Goal: Task Accomplishment & Management: Complete application form

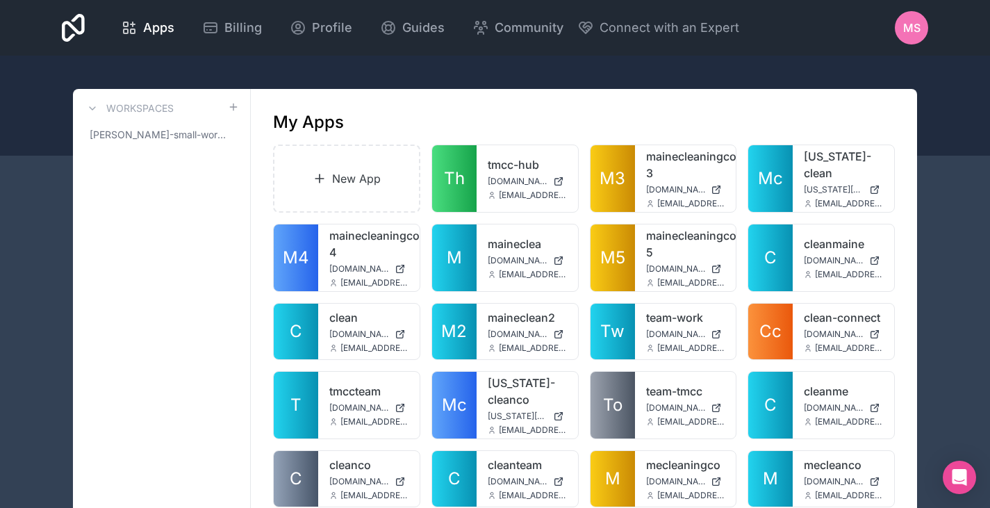
scroll to position [55, 0]
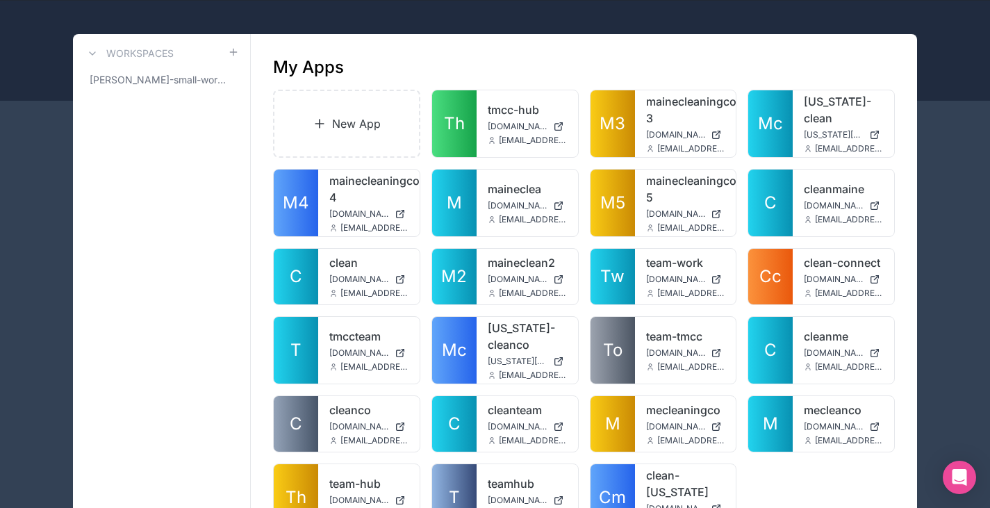
click at [371, 117] on link "New App" at bounding box center [346, 124] width 147 height 68
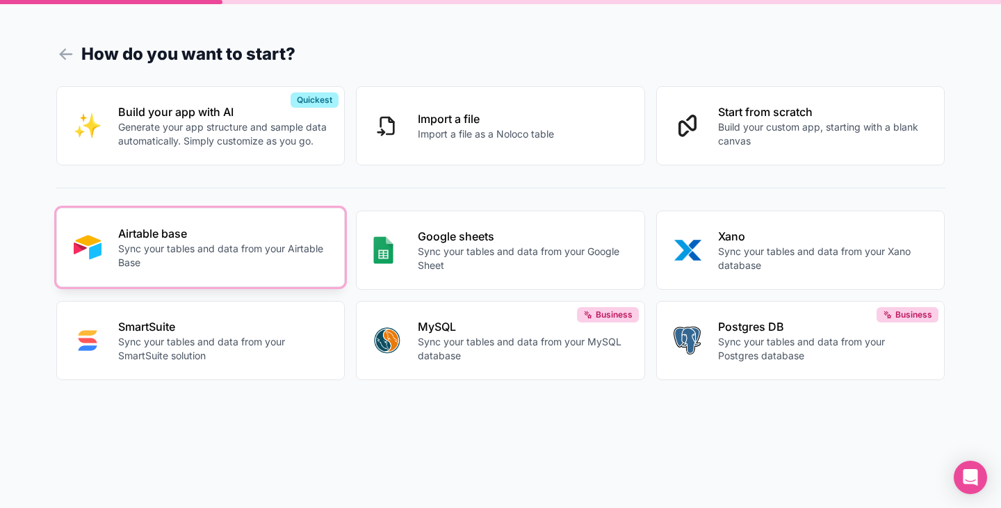
click at [186, 247] on p "Sync your tables and data from your Airtable Base" at bounding box center [223, 256] width 210 height 28
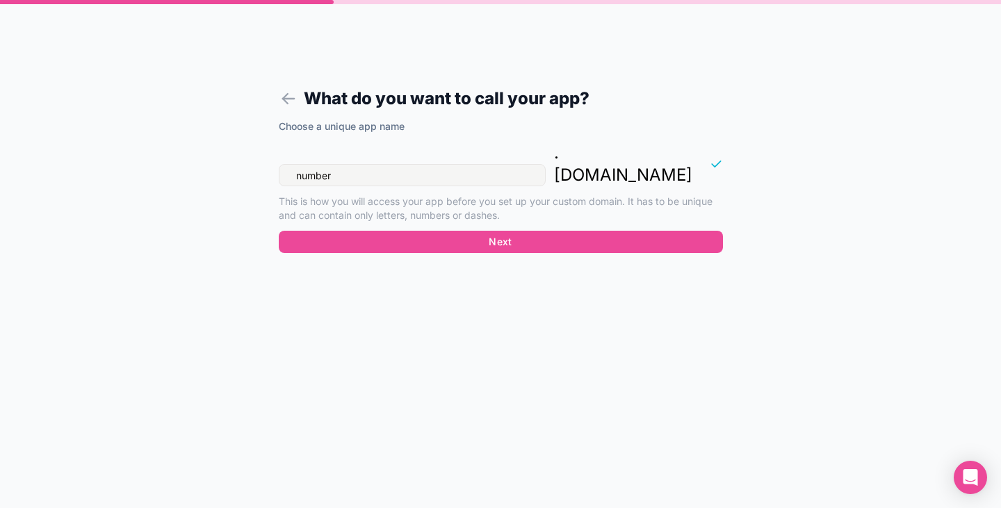
type input "number1"
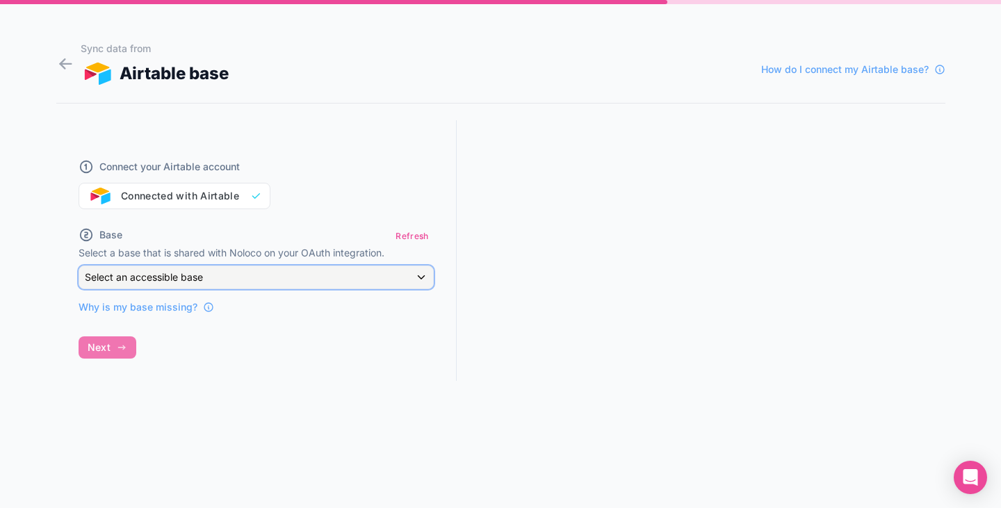
click at [174, 280] on span "Select an accessible base" at bounding box center [144, 277] width 118 height 12
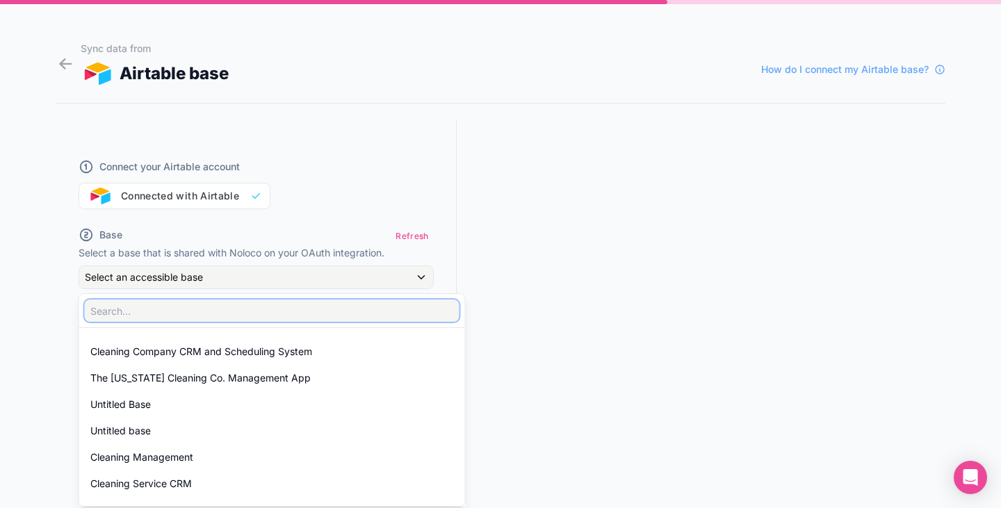
click at [243, 309] on input "text" at bounding box center [272, 311] width 375 height 22
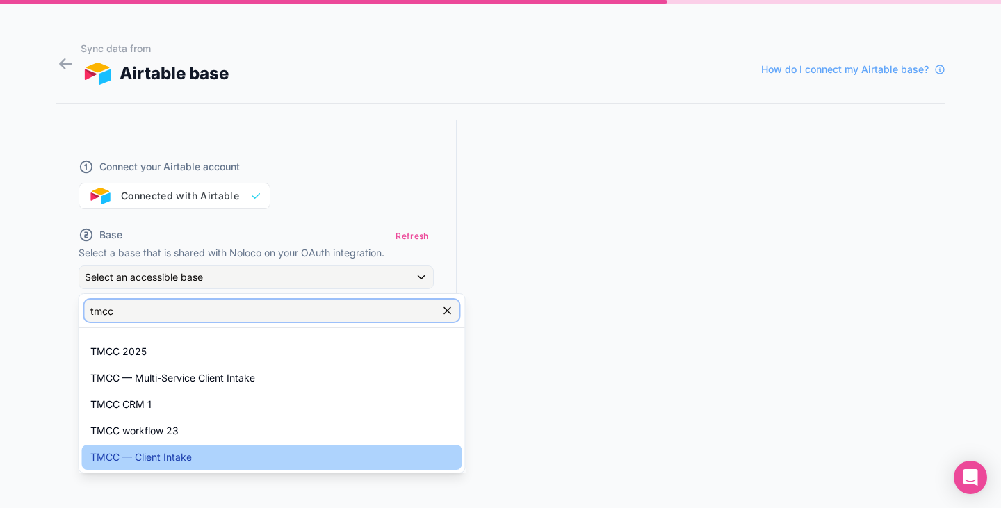
type input "tmcc"
click at [186, 455] on span "TMCC — Client Intake" at bounding box center [140, 457] width 101 height 17
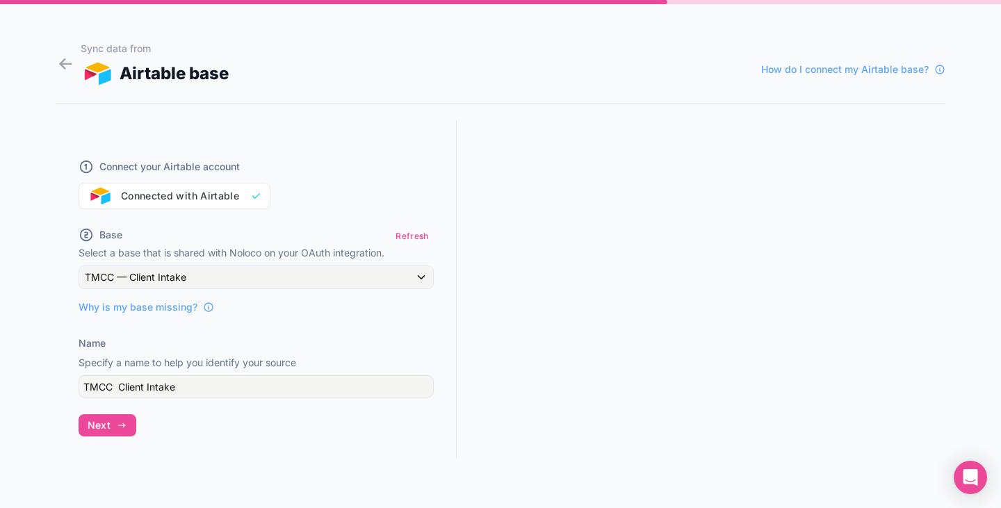
scroll to position [26, 0]
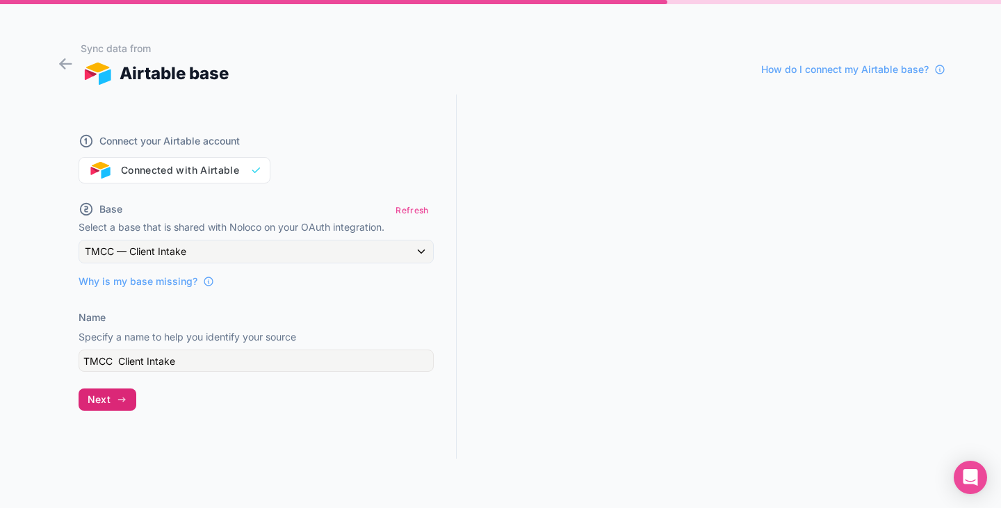
click at [114, 404] on button "Next" at bounding box center [108, 400] width 58 height 22
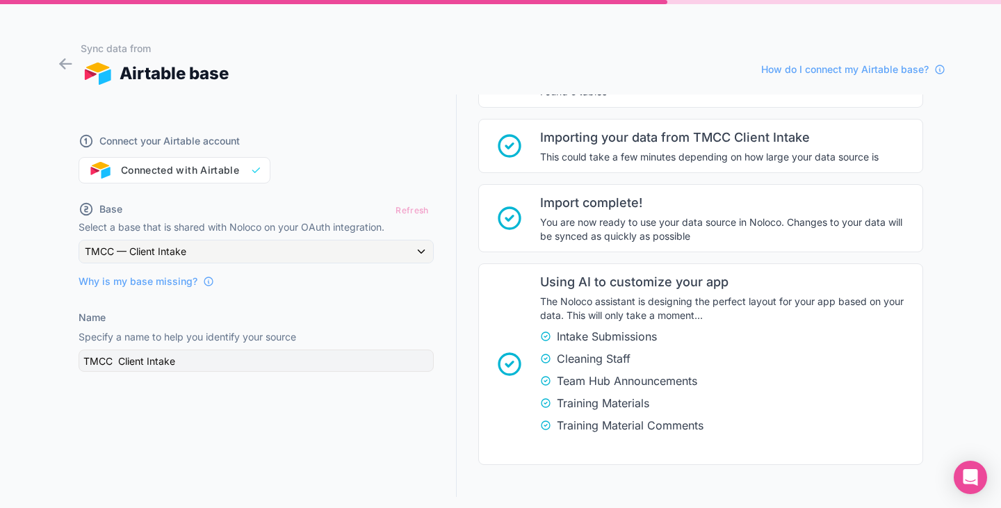
scroll to position [293, 0]
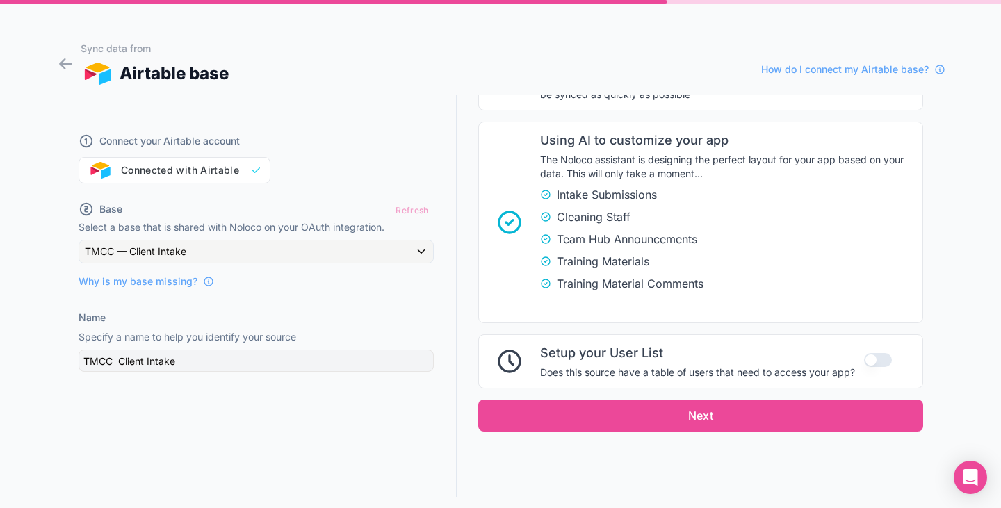
click at [867, 356] on button "Use setting" at bounding box center [878, 360] width 28 height 14
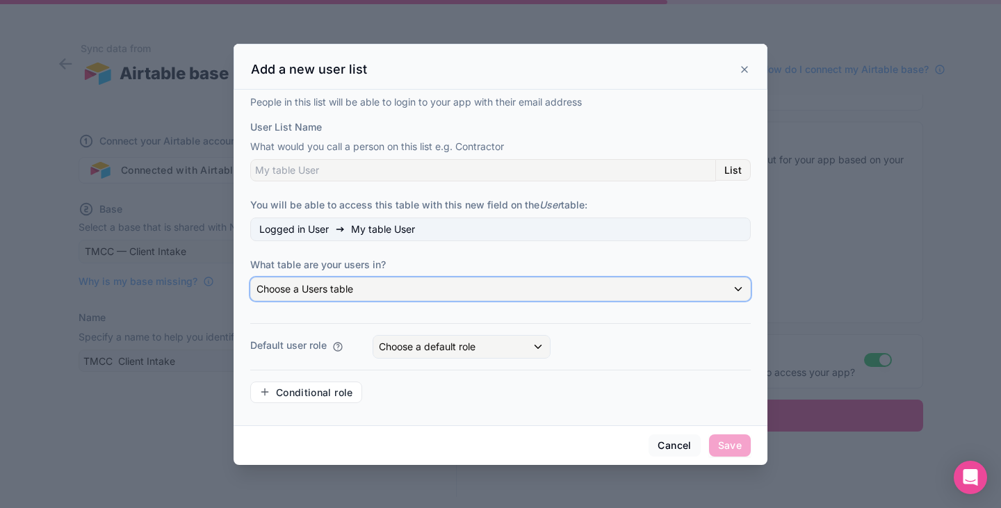
click at [419, 291] on div "Choose a Users table" at bounding box center [500, 289] width 499 height 22
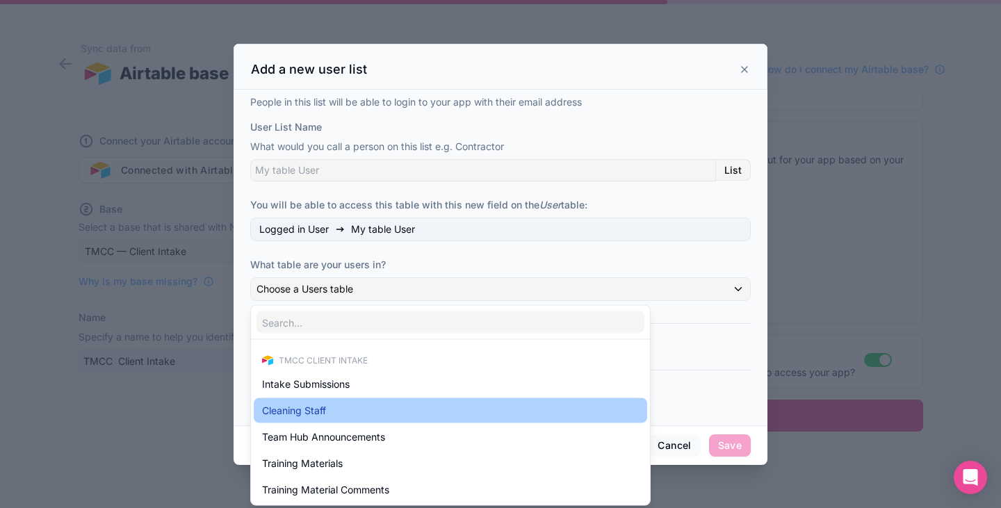
click at [352, 404] on div "Cleaning Staff" at bounding box center [450, 410] width 377 height 17
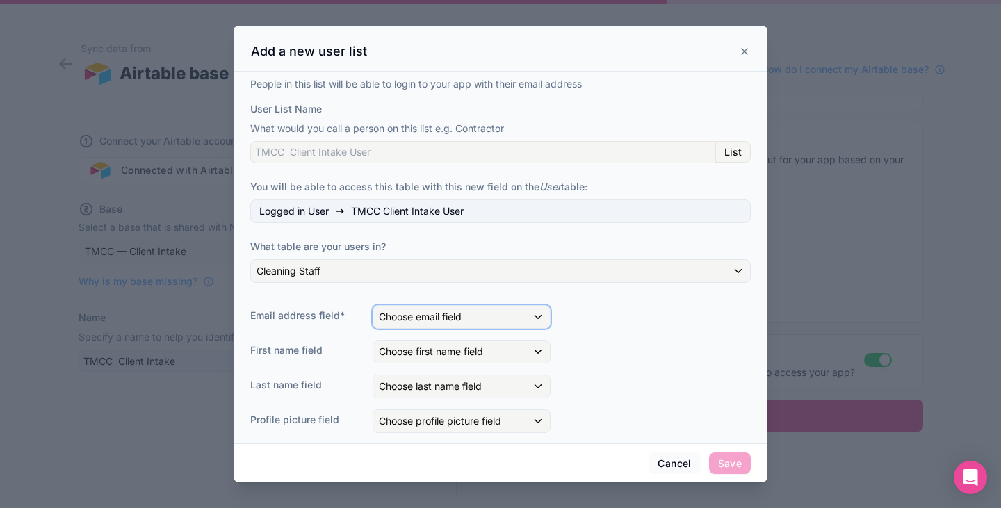
click at [468, 314] on div "Choose email field" at bounding box center [461, 317] width 177 height 22
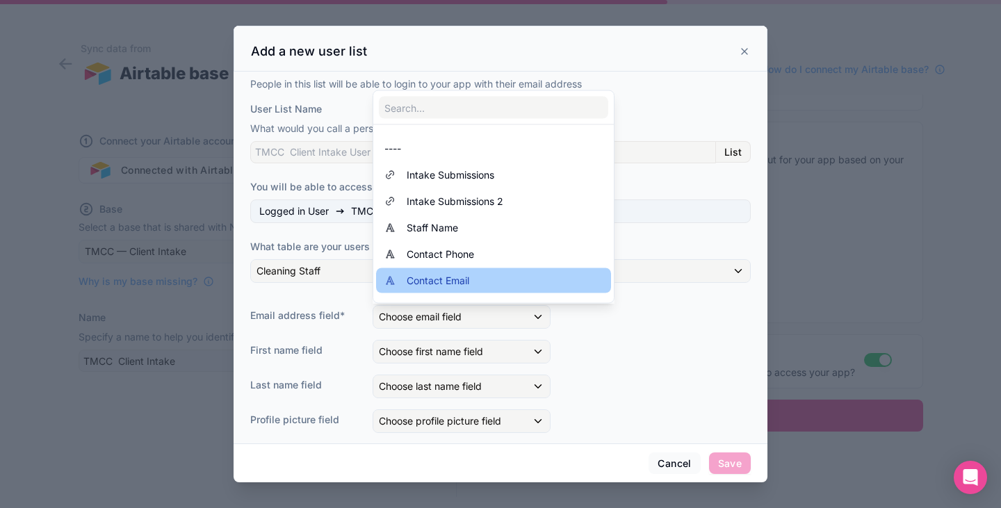
click at [475, 278] on div "Contact Email" at bounding box center [493, 280] width 218 height 17
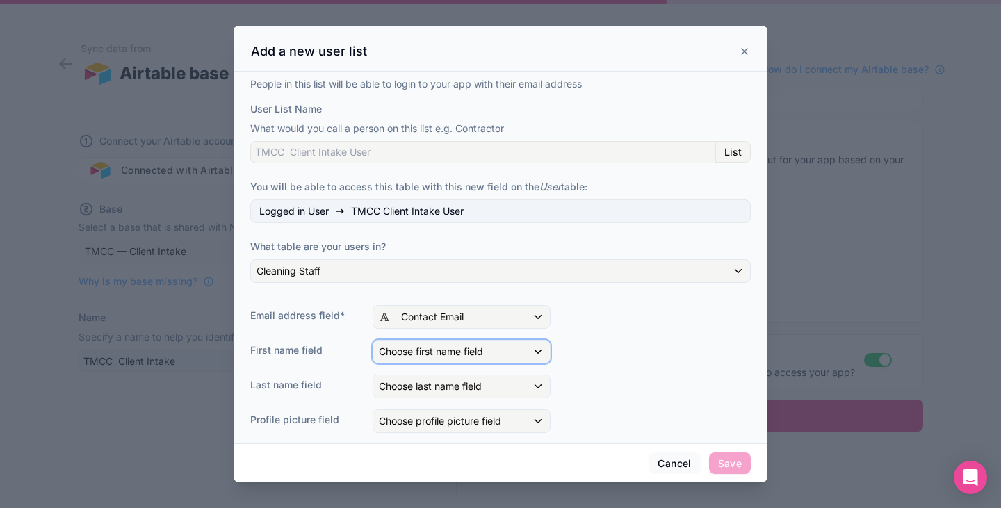
click at [464, 354] on span "Choose first name field" at bounding box center [431, 351] width 104 height 12
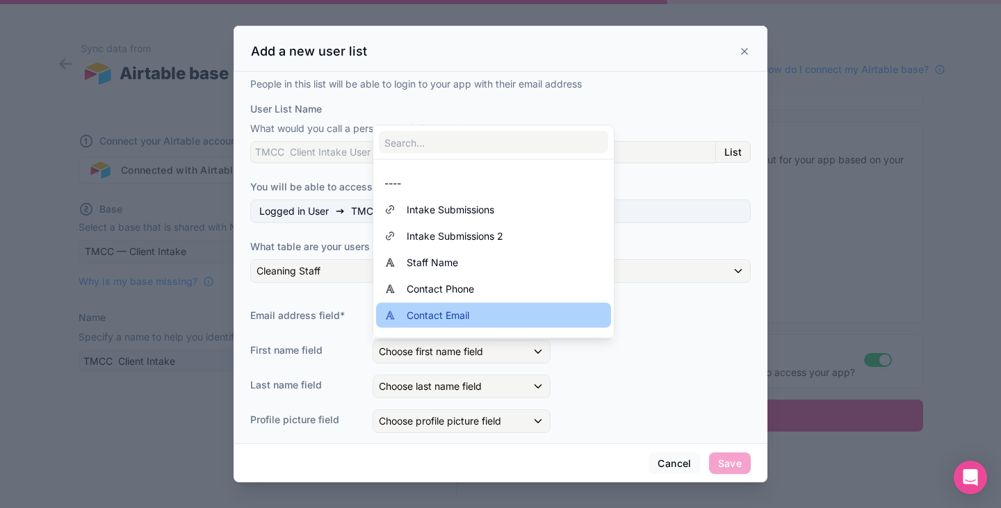
click at [465, 314] on span "Contact Email" at bounding box center [438, 315] width 63 height 17
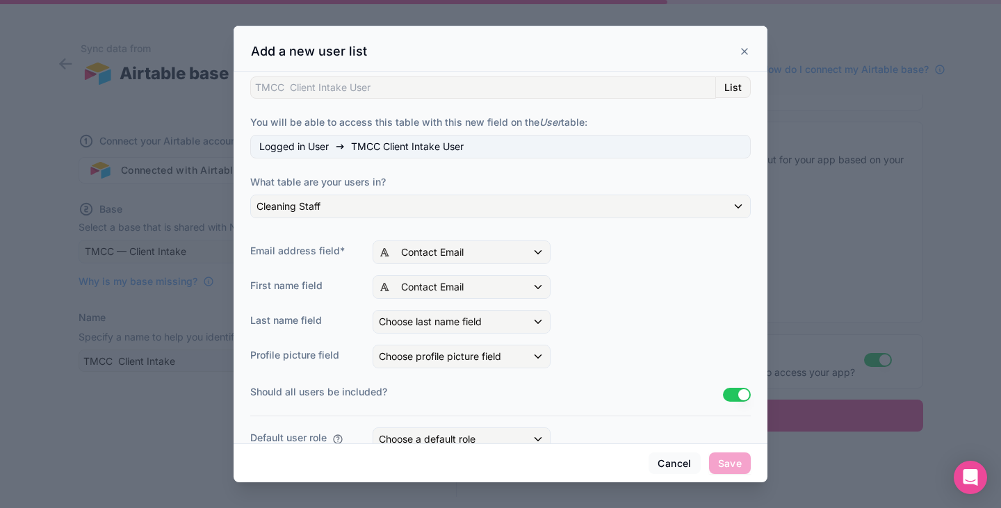
scroll to position [69, 0]
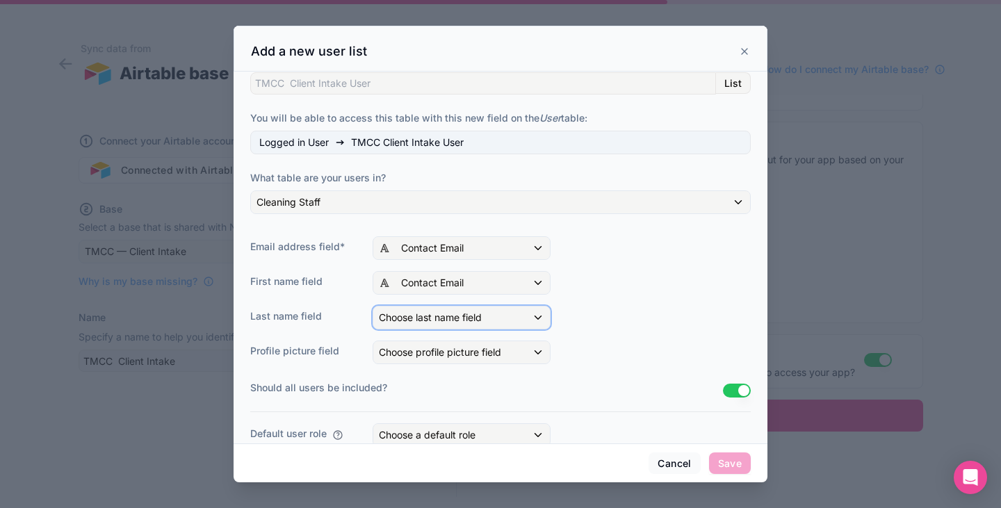
click at [457, 313] on span "Choose last name field" at bounding box center [430, 317] width 103 height 12
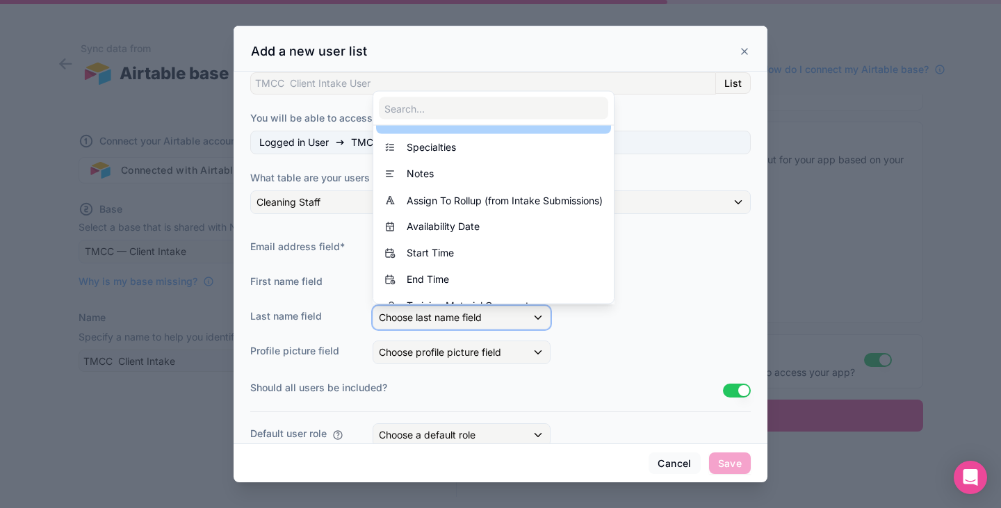
scroll to position [178, 0]
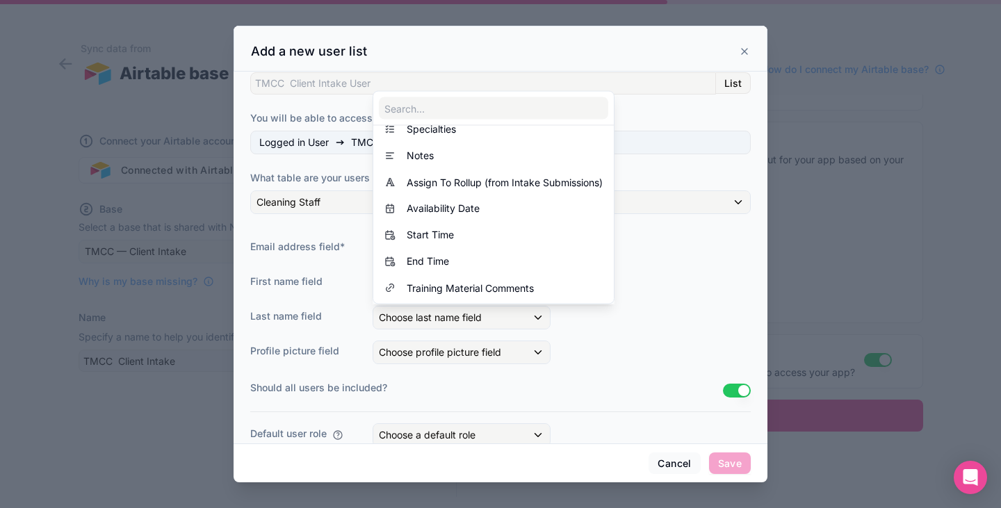
click at [582, 356] on div at bounding box center [501, 254] width 534 height 457
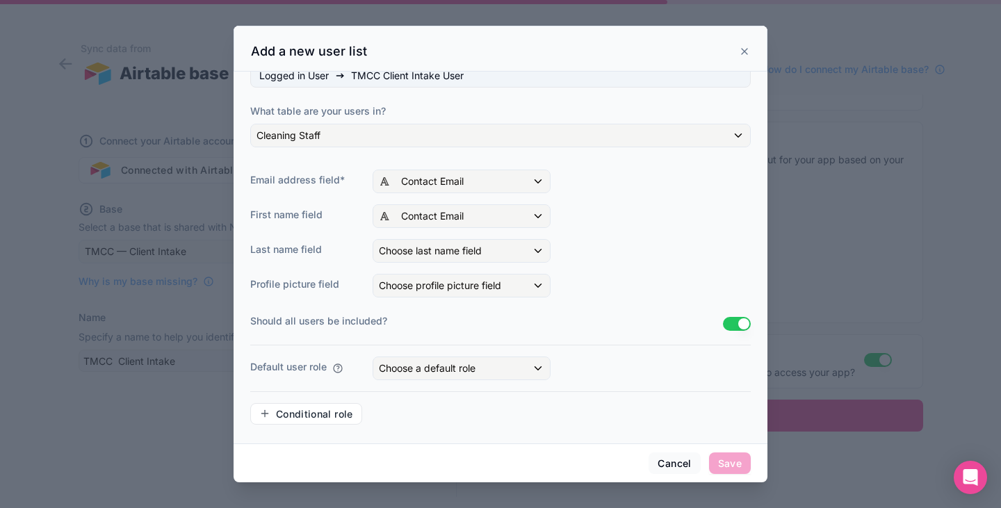
scroll to position [139, 0]
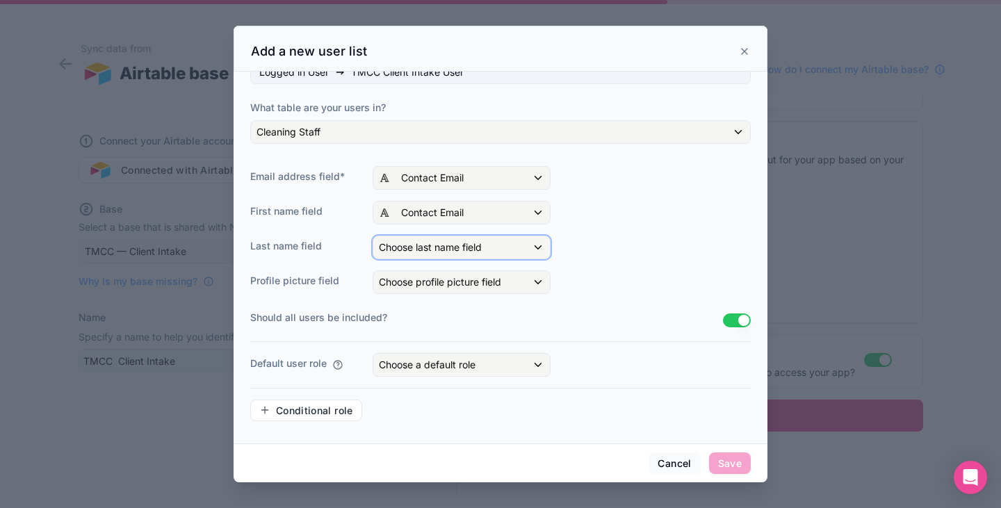
click at [494, 247] on div "Choose last name field" at bounding box center [461, 247] width 177 height 22
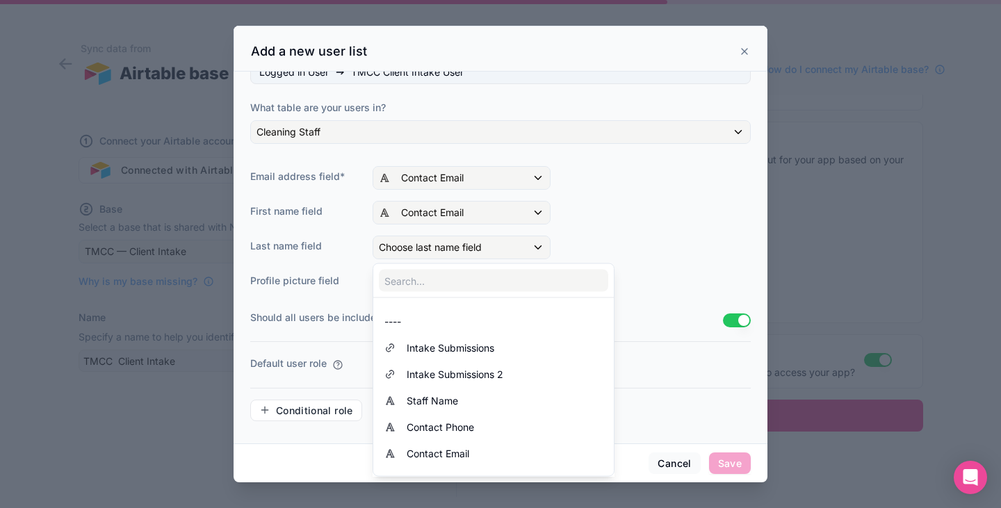
click at [484, 214] on div at bounding box center [501, 254] width 534 height 457
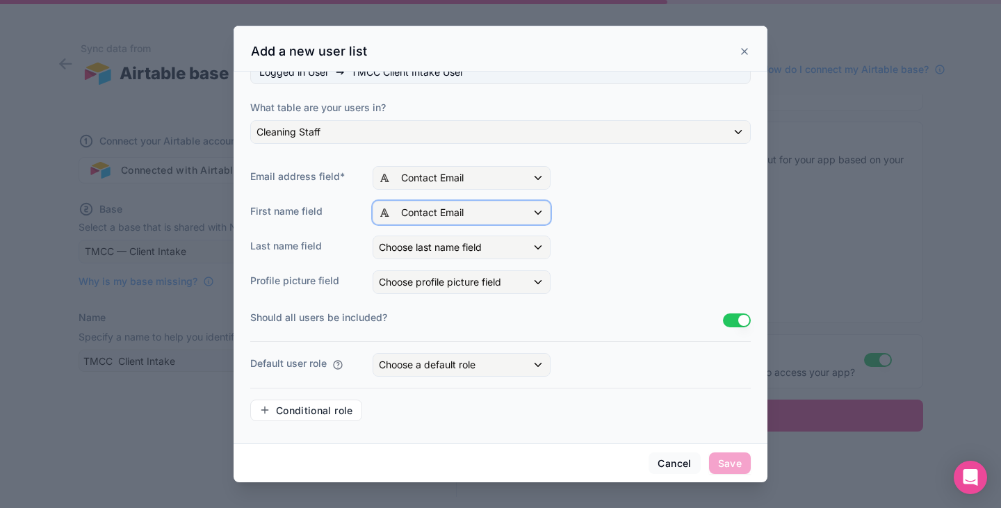
click at [484, 214] on div "Contact Email" at bounding box center [461, 213] width 177 height 22
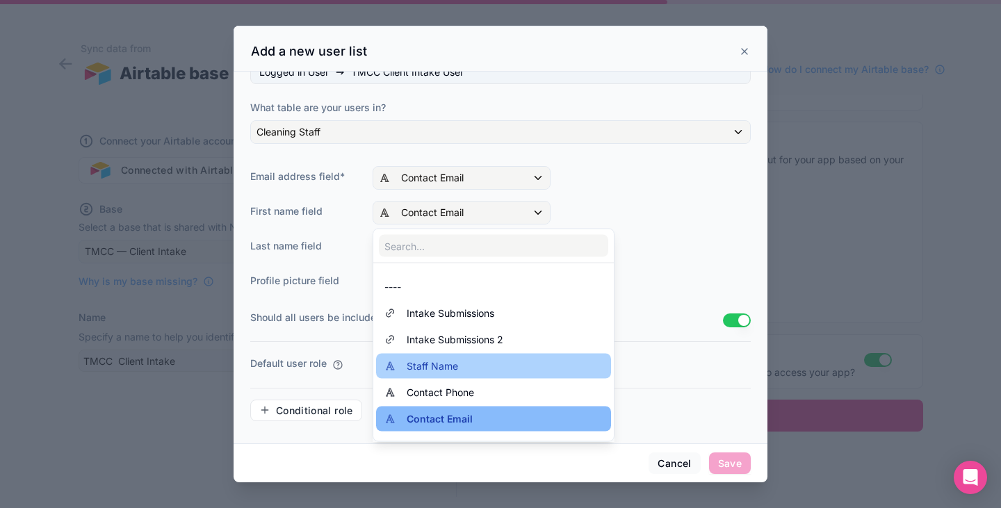
click at [459, 368] on div "Staff Name" at bounding box center [493, 366] width 218 height 17
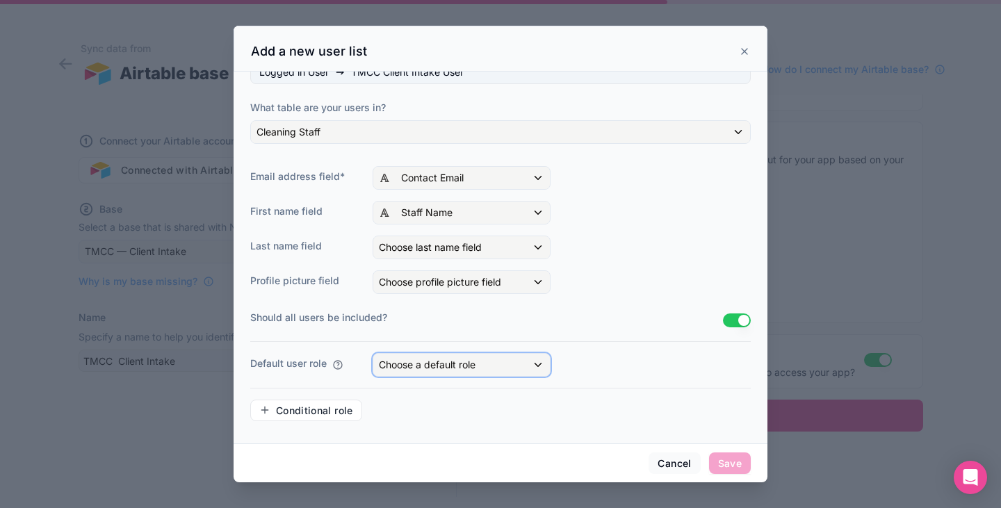
click at [522, 361] on div "Choose a default role" at bounding box center [461, 365] width 177 height 22
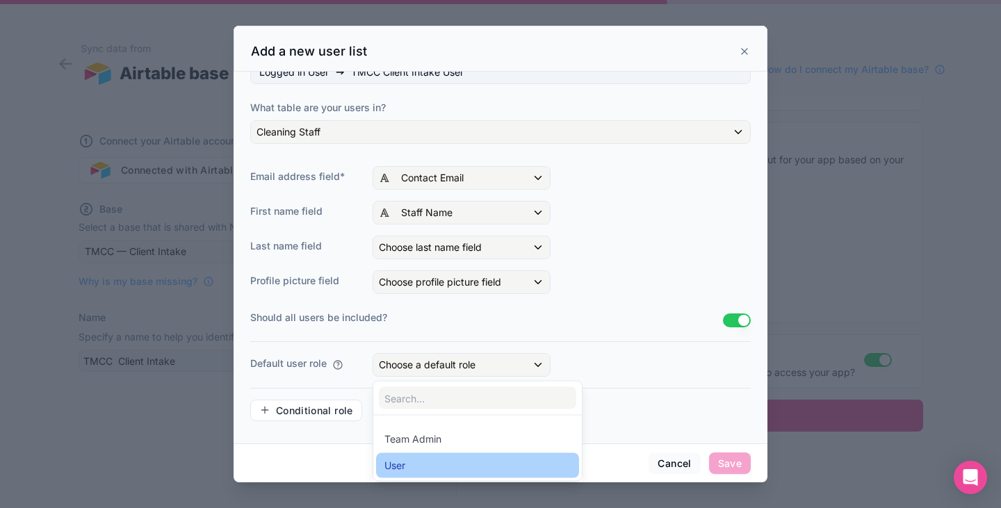
click at [462, 462] on div "User" at bounding box center [477, 465] width 186 height 17
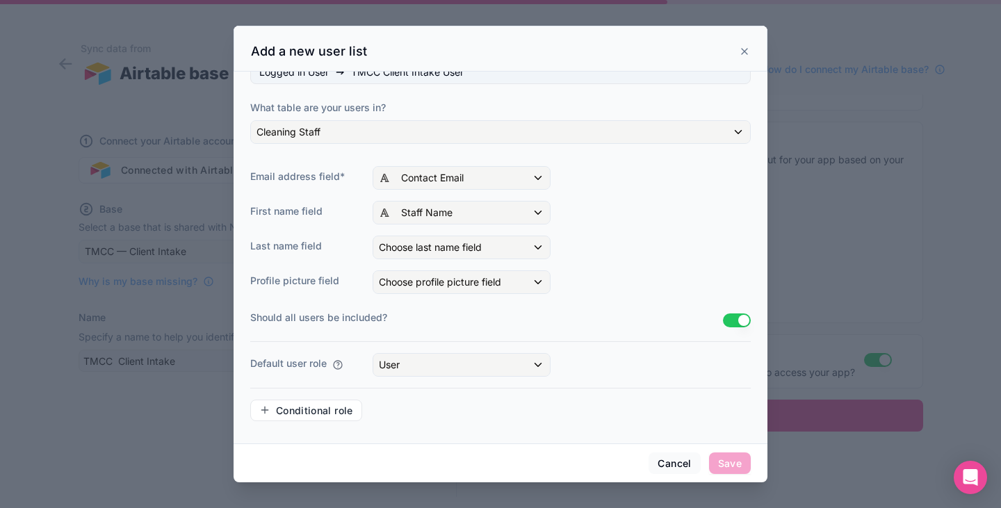
click at [713, 417] on div "Conditional role" at bounding box center [500, 411] width 500 height 22
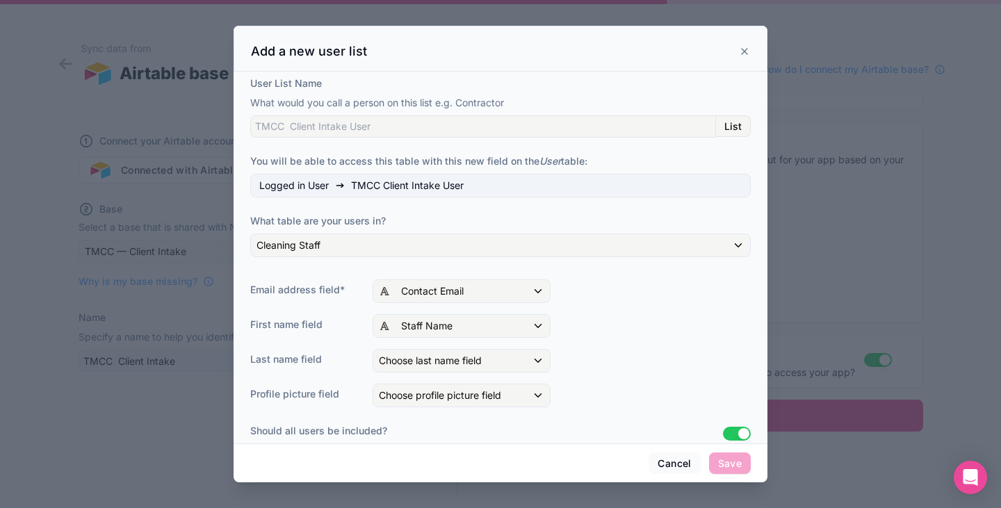
scroll to position [0, 0]
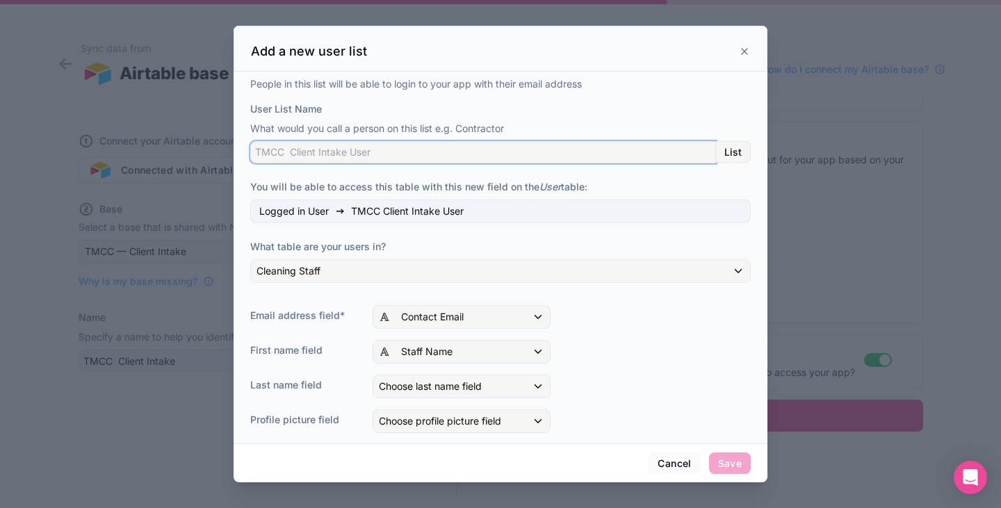
click at [441, 149] on input "User List Name" at bounding box center [483, 152] width 466 height 22
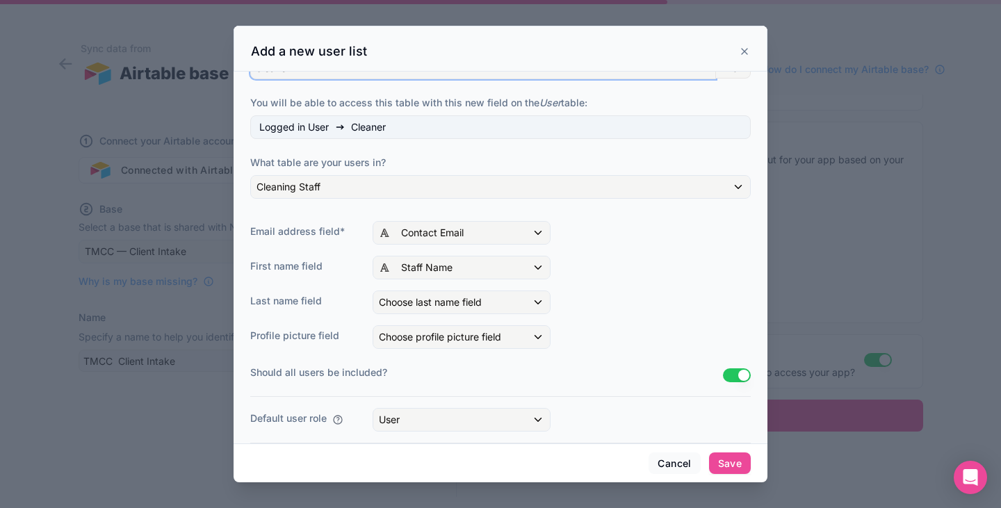
scroll to position [87, 0]
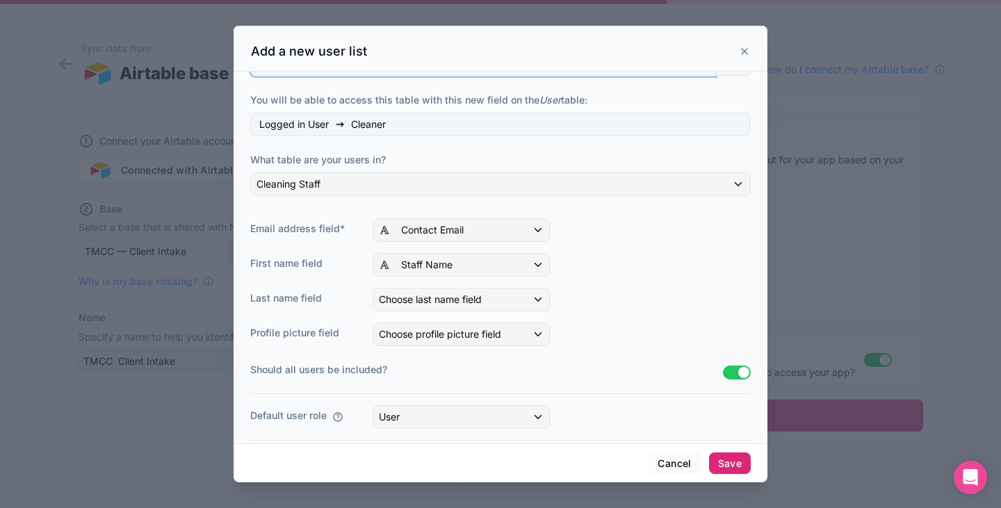
type input "Cleaner"
click at [735, 464] on button "Save" at bounding box center [730, 463] width 42 height 22
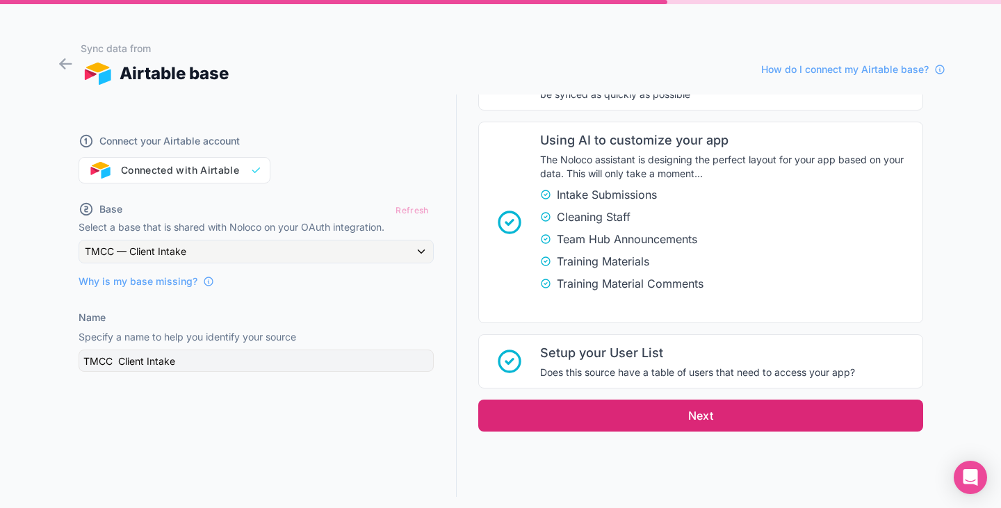
click at [582, 409] on button "Next" at bounding box center [700, 416] width 445 height 32
